Goal: Find specific fact: Find specific fact

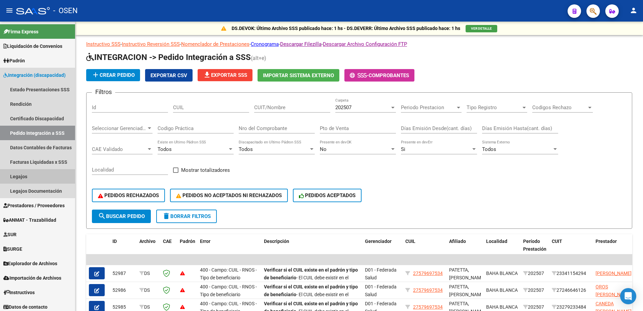
click at [33, 178] on link "Legajos" at bounding box center [37, 176] width 75 height 14
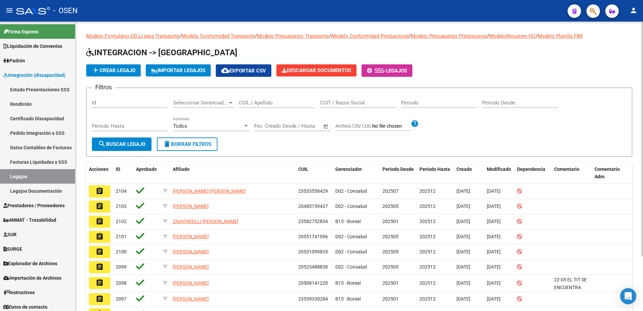
click at [276, 106] on div "CUIL / Apellido" at bounding box center [277, 100] width 76 height 14
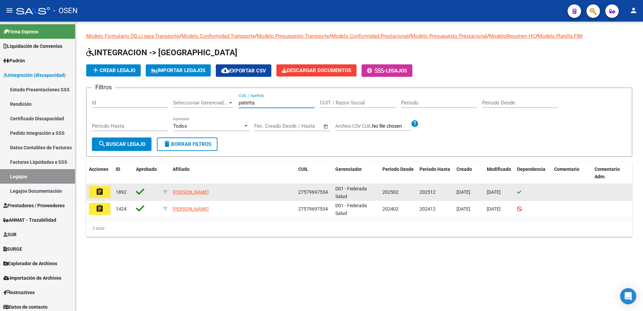
type input "patetta"
click at [316, 192] on span "27579697534" at bounding box center [313, 191] width 30 height 5
copy span "27579697534"
